Goal: Task Accomplishment & Management: Manage account settings

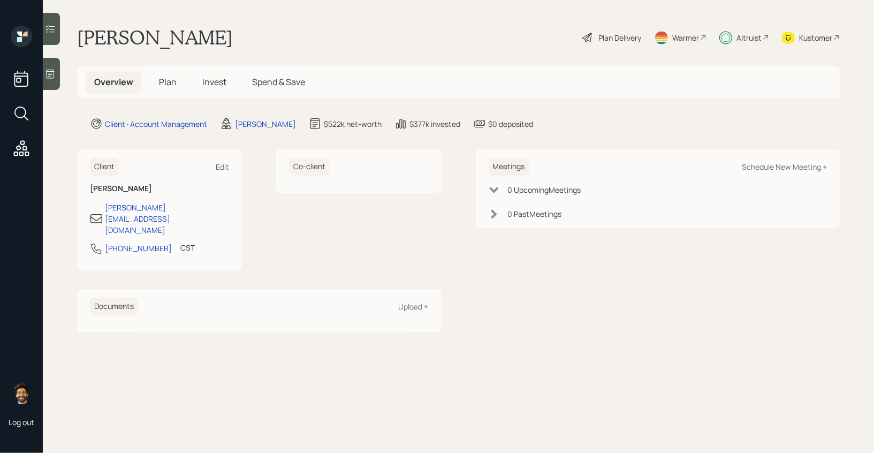
click at [213, 77] on span "Invest" at bounding box center [214, 82] width 24 height 12
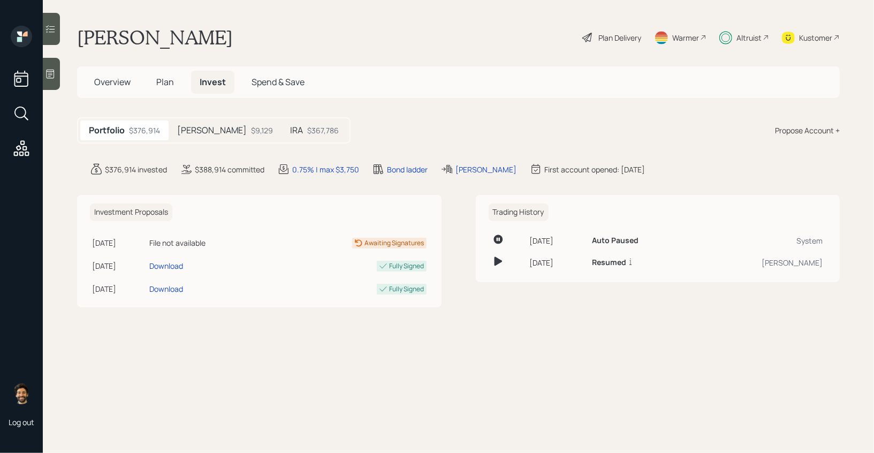
click at [307, 134] on div "$367,786" at bounding box center [323, 130] width 32 height 11
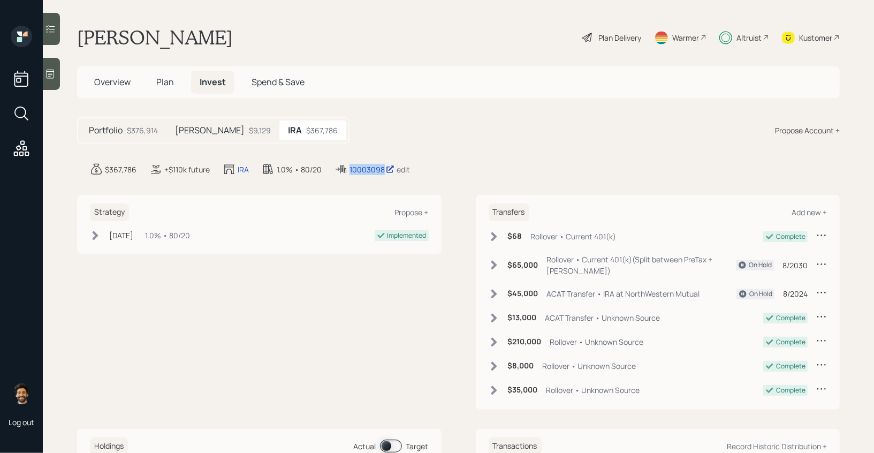
drag, startPoint x: 386, startPoint y: 172, endPoint x: 343, endPoint y: 172, distance: 43.4
click at [343, 172] on div "10003098 edit" at bounding box center [372, 169] width 75 height 13
copy div "10003098"
drag, startPoint x: 363, startPoint y: 171, endPoint x: 358, endPoint y: 30, distance: 140.9
click at [0, 0] on div "Log out Jenny Kaschner Plan Delivery Warmer Altruist Kustomer Overview Plan Inv…" at bounding box center [437, 226] width 874 height 453
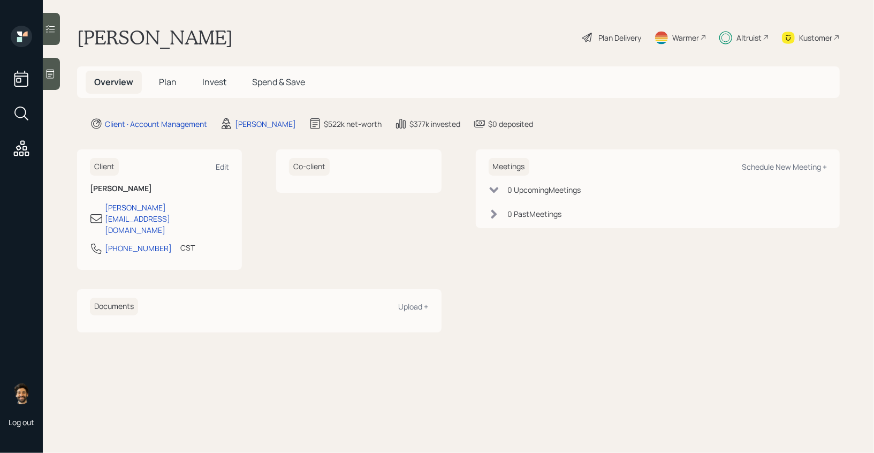
click at [213, 85] on span "Invest" at bounding box center [214, 82] width 24 height 12
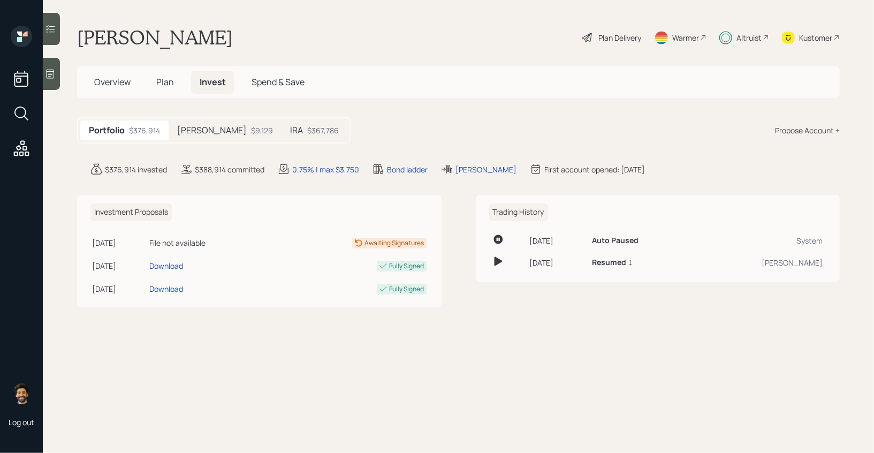
click at [291, 120] on div "IRA $367,786" at bounding box center [315, 130] width 66 height 20
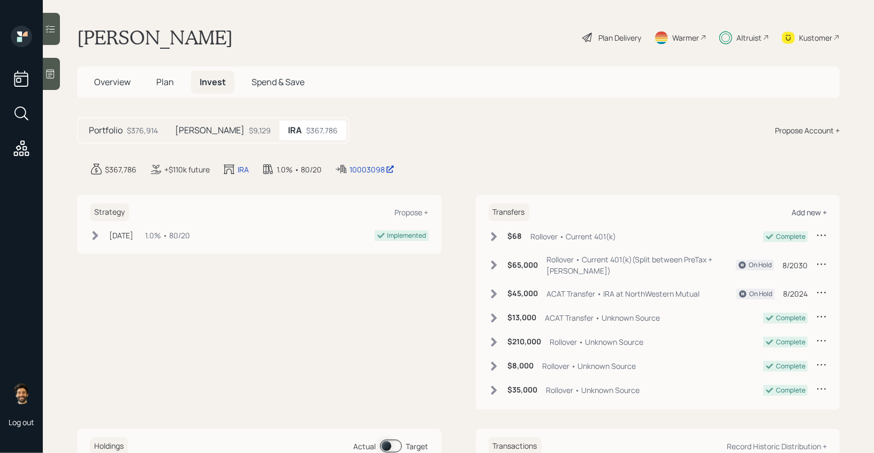
click at [808, 208] on div "Add new +" at bounding box center [809, 212] width 35 height 10
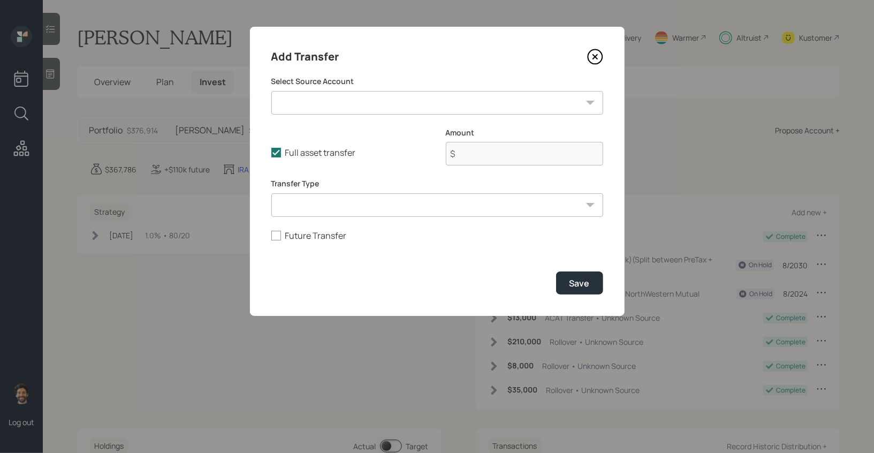
click at [624, 182] on div "Add Transfer Select Source Account Bank Accounts ($5,000 | Emergency Fund) Curr…" at bounding box center [437, 171] width 375 height 289
click at [596, 57] on icon at bounding box center [595, 57] width 16 height 16
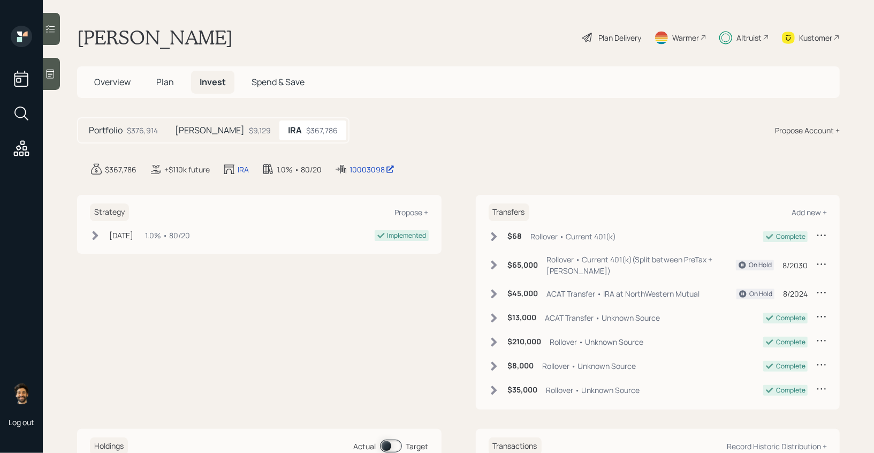
click at [493, 262] on icon at bounding box center [494, 265] width 6 height 9
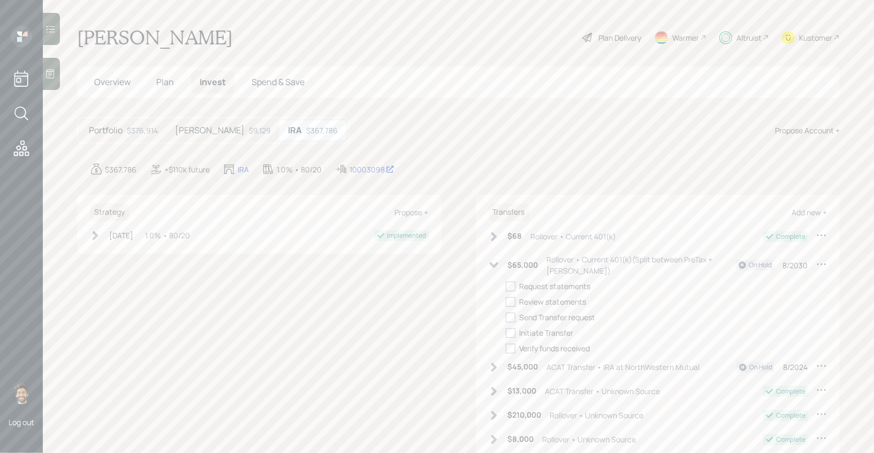
click at [497, 262] on icon at bounding box center [493, 265] width 9 height 6
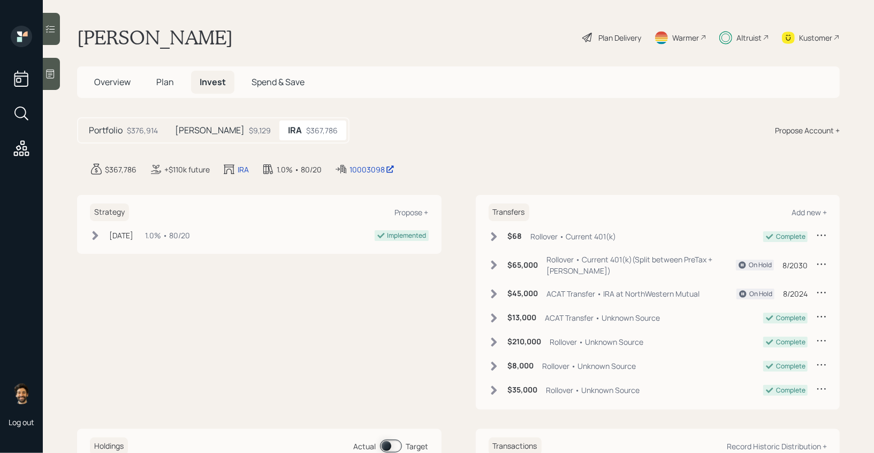
click at [495, 289] on icon at bounding box center [494, 293] width 6 height 9
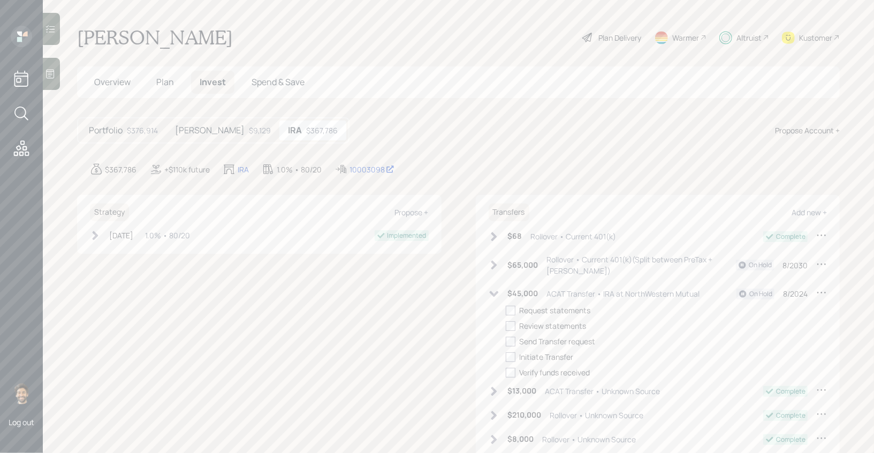
click at [813, 287] on div "On Hold 8/2024" at bounding box center [782, 293] width 90 height 13
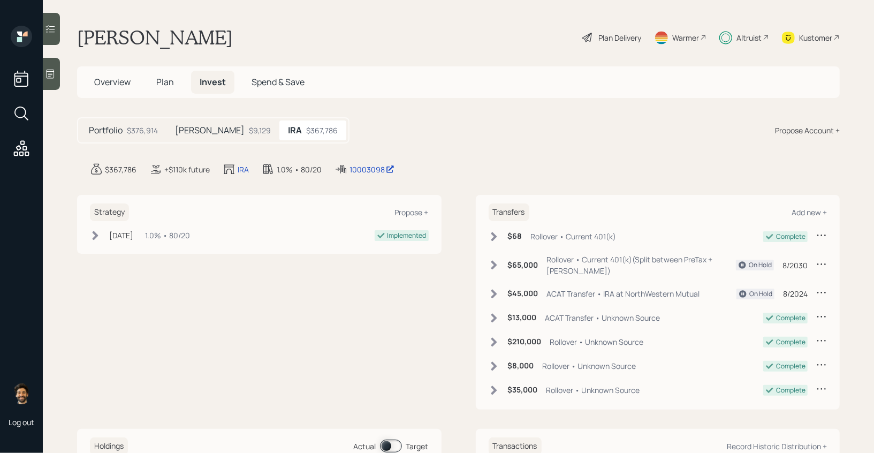
click at [820, 287] on icon at bounding box center [821, 292] width 11 height 11
click at [780, 308] on div "Edit transfer" at bounding box center [788, 313] width 77 height 10
select select "330730e3-18c0-4106-a0cb-1486d5d4d997"
select select "8"
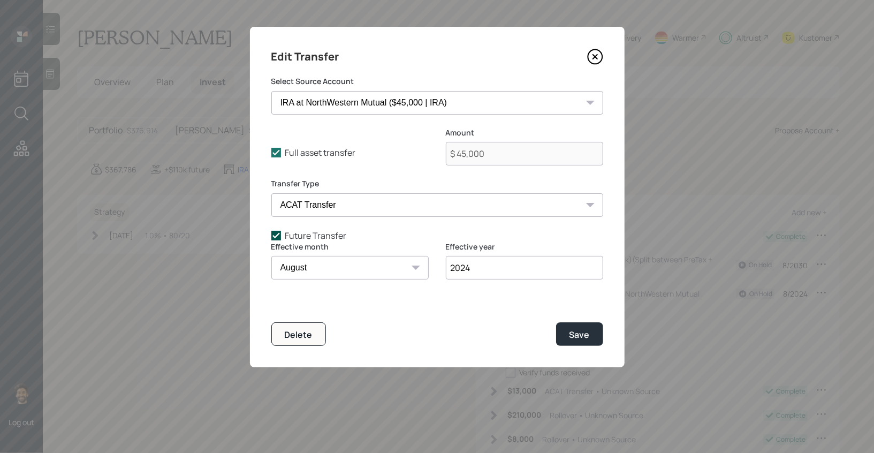
click at [276, 237] on icon at bounding box center [276, 236] width 10 height 10
click at [271, 236] on input "Future Transfer" at bounding box center [271, 235] width 1 height 1
checkbox input "false"
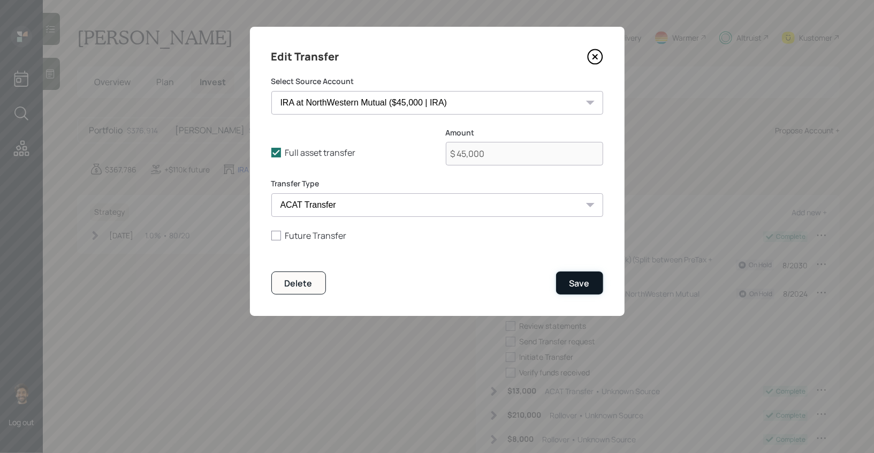
click at [577, 286] on div "Save" at bounding box center [580, 283] width 20 height 12
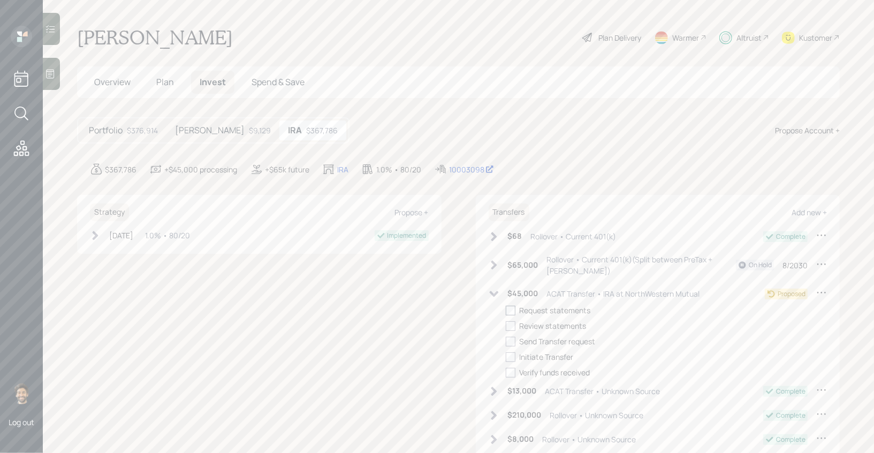
click at [512, 306] on div at bounding box center [511, 311] width 10 height 10
click at [506, 310] on input "checkbox" at bounding box center [505, 310] width 1 height 1
checkbox input "true"
click at [509, 321] on div at bounding box center [511, 326] width 10 height 10
click at [506, 325] on input "checkbox" at bounding box center [505, 325] width 1 height 1
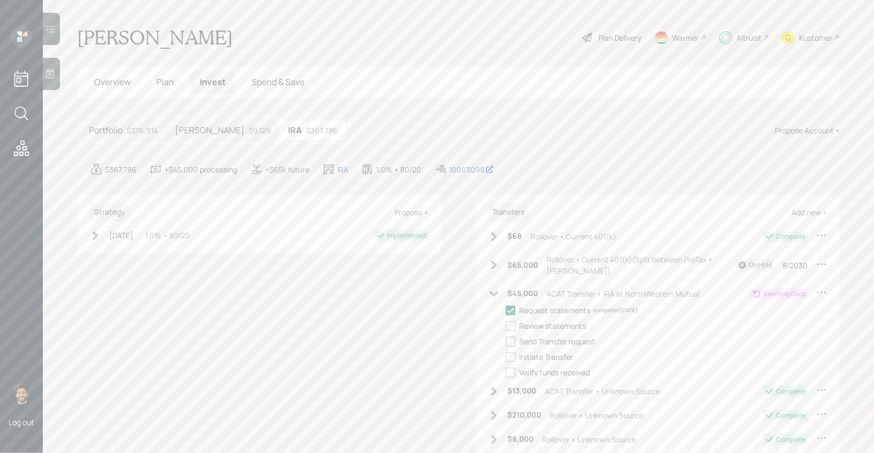
checkbox input "true"
click at [509, 337] on div at bounding box center [511, 342] width 10 height 10
click at [506, 341] on input "checkbox" at bounding box center [505, 341] width 1 height 1
checkbox input "true"
click at [511, 352] on div at bounding box center [511, 357] width 10 height 10
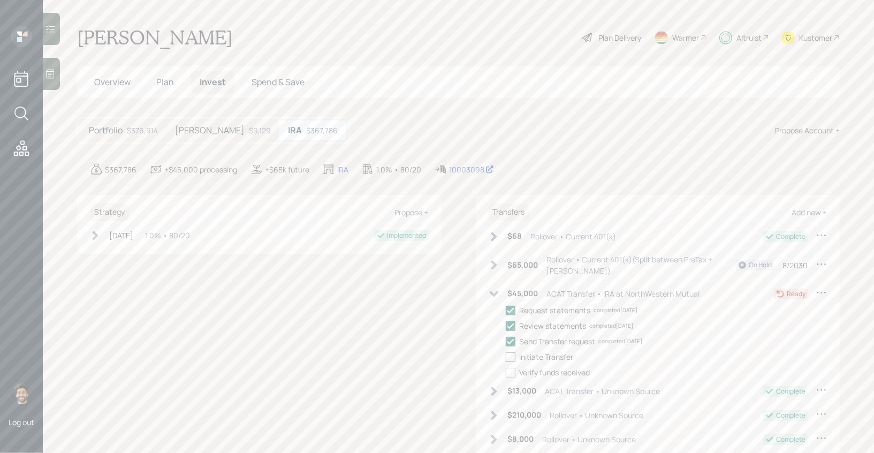
click at [506, 356] on input "checkbox" at bounding box center [505, 356] width 1 height 1
checkbox input "true"
